Goal: Task Accomplishment & Management: Manage account settings

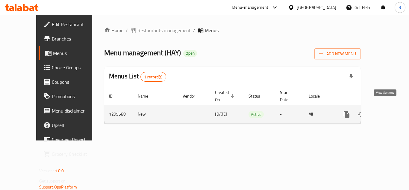
click at [387, 111] on icon "enhanced table" at bounding box center [389, 113] width 5 height 5
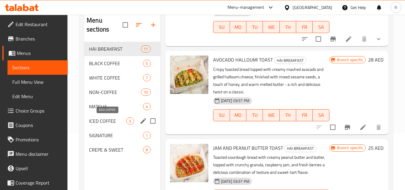
scroll to position [60, 0]
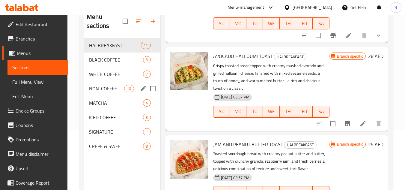
click at [110, 77] on span "WHITE COFFEE" at bounding box center [116, 73] width 54 height 7
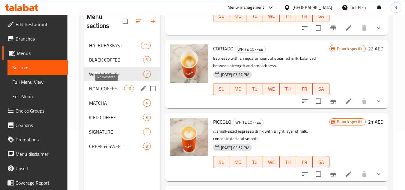
click at [114, 87] on span "NON-COFFEE" at bounding box center [106, 88] width 35 height 7
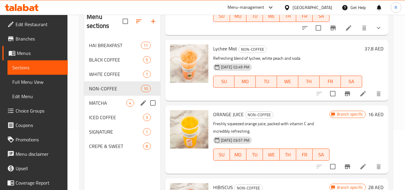
click at [93, 102] on span "MATCHA" at bounding box center [107, 102] width 37 height 7
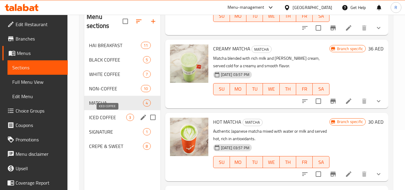
click at [100, 117] on span "ICED COFFEE" at bounding box center [107, 117] width 37 height 7
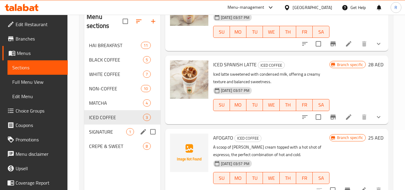
scroll to position [53, 0]
click at [109, 128] on span "SIGNATURE" at bounding box center [107, 131] width 37 height 7
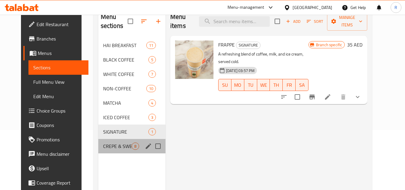
click at [109, 140] on div "CREPE & SWEET 8" at bounding box center [131, 146] width 67 height 14
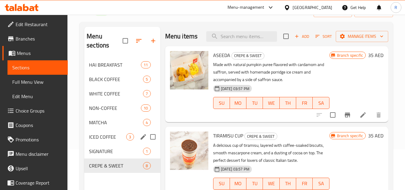
scroll to position [30, 0]
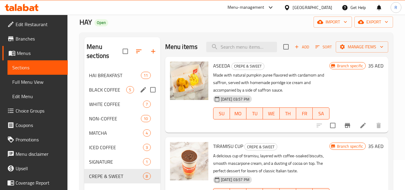
click at [113, 93] on div "BLACK COFFEE 5" at bounding box center [122, 89] width 76 height 14
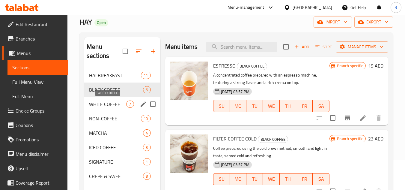
click at [112, 104] on span "WHITE COFFEE" at bounding box center [107, 103] width 37 height 7
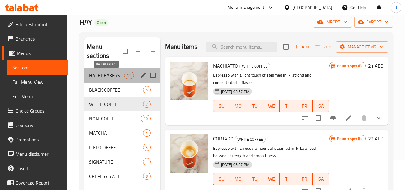
click at [116, 76] on span "HAI BREAKFAST" at bounding box center [106, 75] width 35 height 7
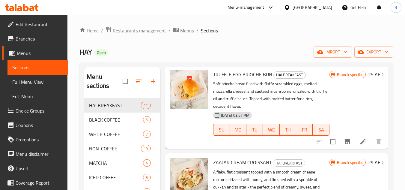
click at [140, 29] on span "Restaurants management" at bounding box center [139, 30] width 53 height 7
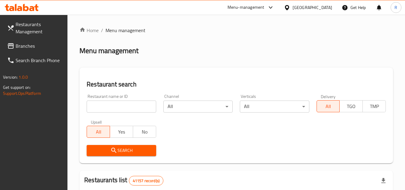
click at [121, 106] on input "search" at bounding box center [121, 106] width 69 height 12
paste input "636179"
type input "636179"
click at [116, 147] on icon "submit" at bounding box center [113, 150] width 7 height 7
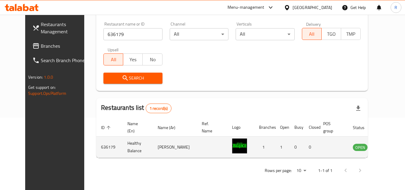
scroll to position [73, 0]
click at [384, 146] on icon "enhanced table" at bounding box center [387, 146] width 7 height 7
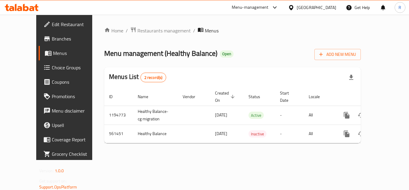
drag, startPoint x: 153, startPoint y: 29, endPoint x: 139, endPoint y: 38, distance: 16.7
click at [153, 29] on span "Restaurants management" at bounding box center [164, 30] width 53 height 7
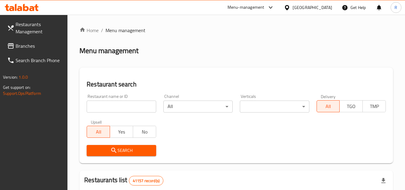
click at [122, 108] on input "search" at bounding box center [121, 106] width 69 height 12
paste input "664157"
type input "664157"
click button "Search" at bounding box center [121, 150] width 69 height 11
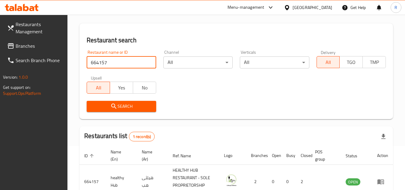
scroll to position [85, 0]
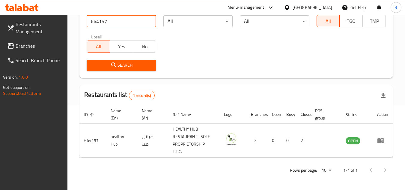
click at [188, 85] on div "Restaurants list 1 record(s)" at bounding box center [235, 95] width 313 height 20
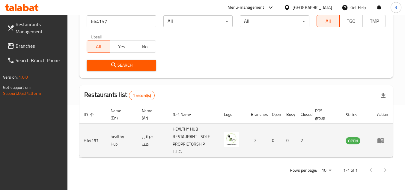
click at [378, 137] on icon "enhanced table" at bounding box center [380, 140] width 7 height 7
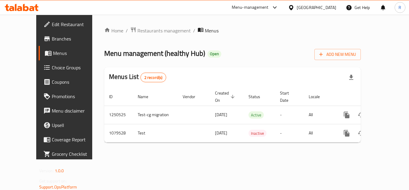
click at [39, 19] on link "Edit Restaurant" at bounding box center [72, 24] width 66 height 14
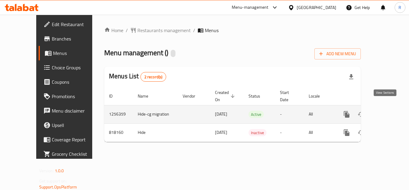
click at [387, 111] on icon "enhanced table" at bounding box center [389, 113] width 5 height 5
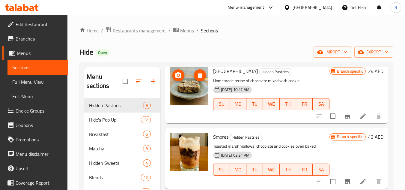
scroll to position [449, 0]
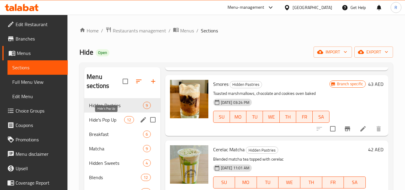
click at [108, 120] on span "Hide's Pop Up" at bounding box center [106, 119] width 35 height 7
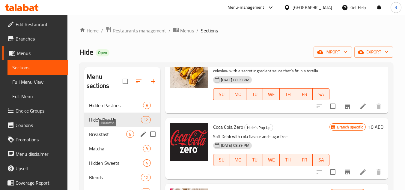
click at [92, 137] on span "Breakfast" at bounding box center [107, 133] width 37 height 7
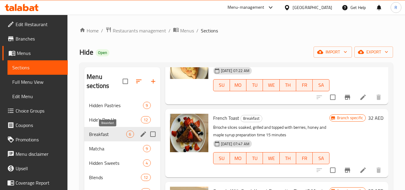
scroll to position [286, 0]
click at [100, 143] on div "Matcha 9" at bounding box center [122, 148] width 76 height 14
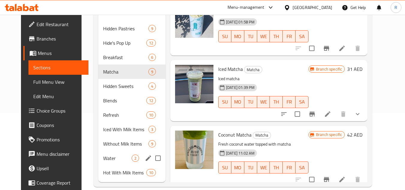
scroll to position [86, 0]
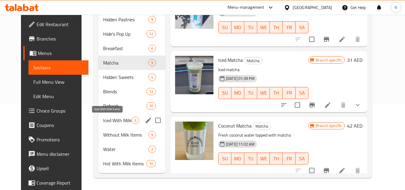
click at [108, 119] on span "Iced With Milk Items" at bounding box center [117, 120] width 28 height 7
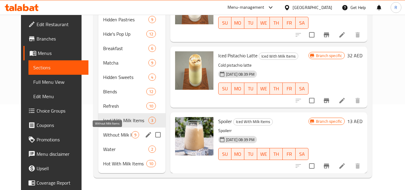
click at [103, 132] on span "Without Milk Items" at bounding box center [117, 134] width 28 height 7
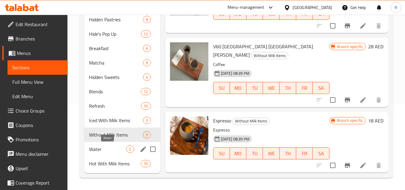
click at [95, 148] on span "Water" at bounding box center [107, 148] width 37 height 7
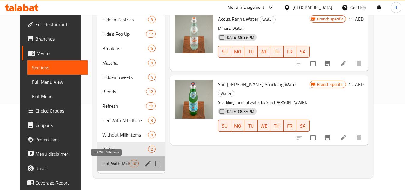
click at [109, 162] on span "Hot With Milk Items" at bounding box center [115, 163] width 27 height 7
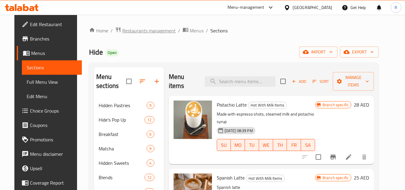
click at [147, 30] on span "Restaurants management" at bounding box center [148, 30] width 53 height 7
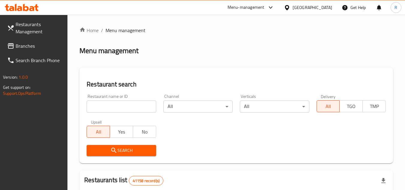
click at [127, 111] on input "search" at bounding box center [121, 106] width 69 height 12
paste input "687176"
type input "687176"
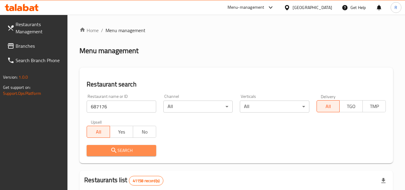
click at [123, 148] on span "Search" at bounding box center [121, 150] width 60 height 7
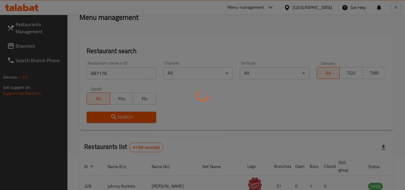
scroll to position [85, 0]
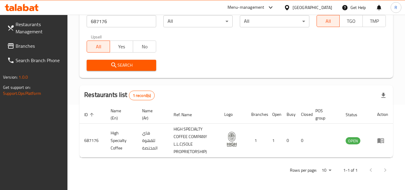
click at [202, 100] on div "Restaurants list 1 record(s)" at bounding box center [235, 95] width 313 height 20
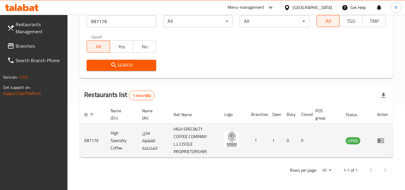
click at [380, 142] on icon "enhanced table" at bounding box center [380, 140] width 7 height 5
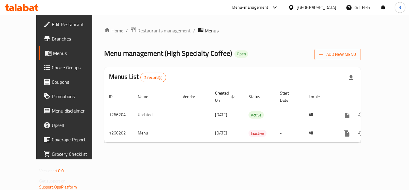
click at [44, 29] on link "Edit Restaurant" at bounding box center [72, 24] width 66 height 14
